Goal: Task Accomplishment & Management: Manage account settings

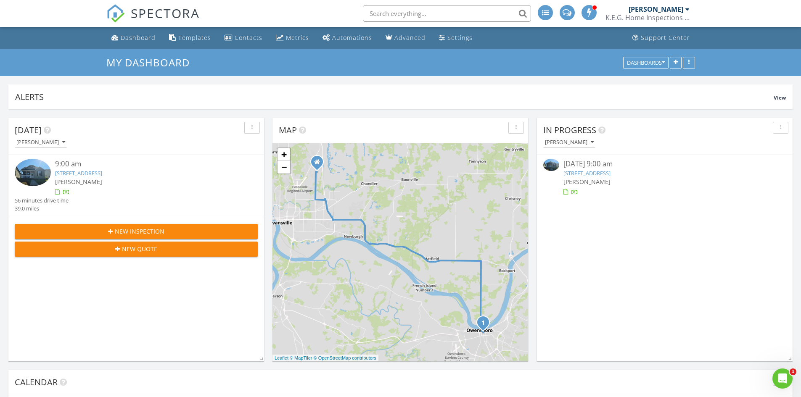
click at [102, 173] on link "535 Bolivar St, Owensboro, KY 42303" at bounding box center [78, 173] width 47 height 8
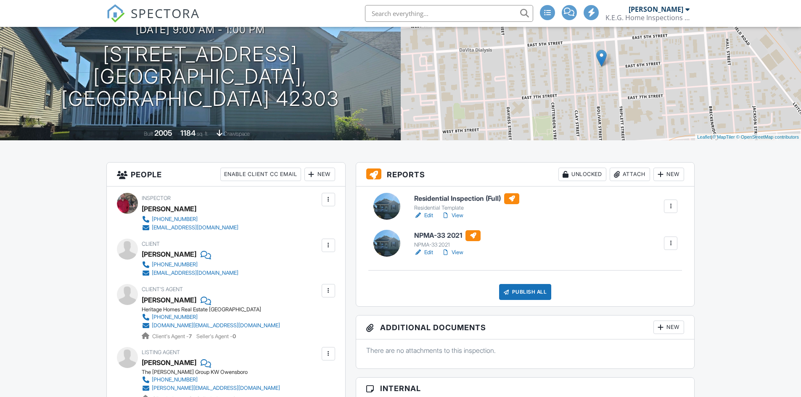
click at [428, 251] on link "Edit" at bounding box center [423, 252] width 19 height 8
